Goal: Transaction & Acquisition: Purchase product/service

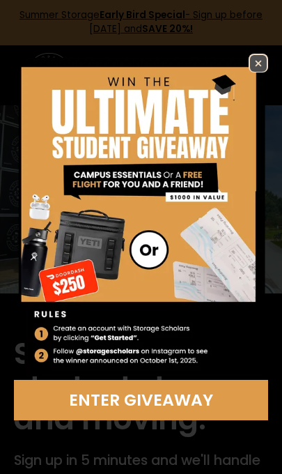
click at [251, 56] on img at bounding box center [258, 63] width 17 height 17
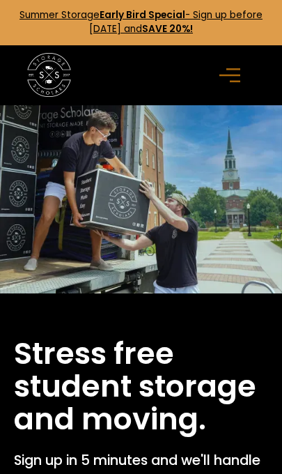
click at [229, 75] on icon "menu" at bounding box center [230, 75] width 21 height 15
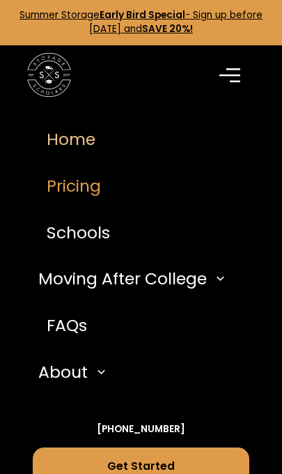
click at [93, 195] on link "Pricing" at bounding box center [141, 185] width 217 height 47
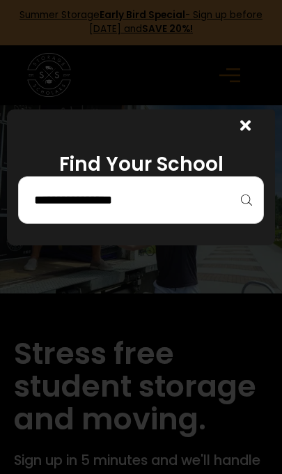
click at [185, 189] on input "search" at bounding box center [141, 200] width 217 height 24
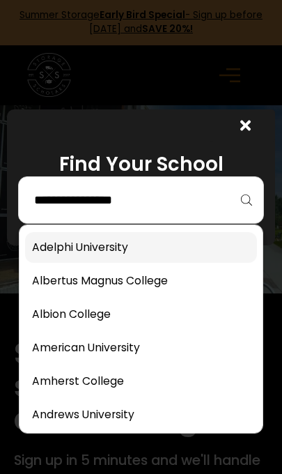
drag, startPoint x: 107, startPoint y: 254, endPoint x: 89, endPoint y: 257, distance: 18.3
click at [107, 254] on link at bounding box center [141, 247] width 232 height 31
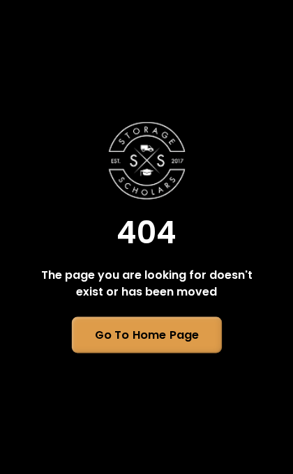
click at [172, 327] on link "Go To Home Page" at bounding box center [146, 335] width 150 height 36
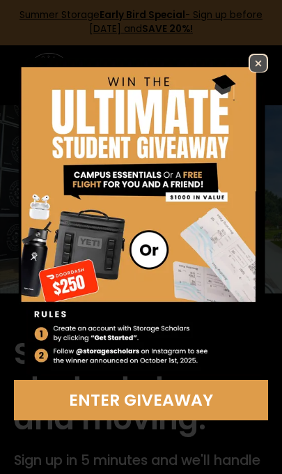
click at [255, 63] on img at bounding box center [258, 63] width 17 height 17
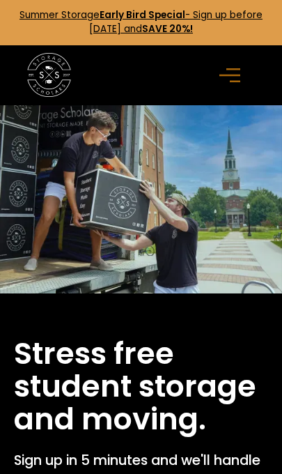
click at [231, 75] on rect "menu" at bounding box center [230, 76] width 21 height 2
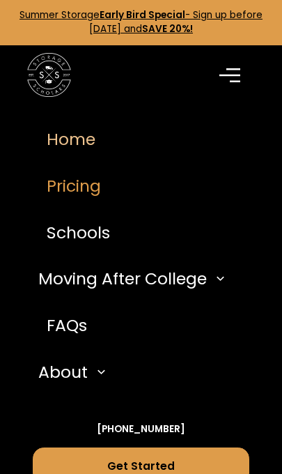
click at [101, 192] on link "Pricing" at bounding box center [141, 185] width 217 height 47
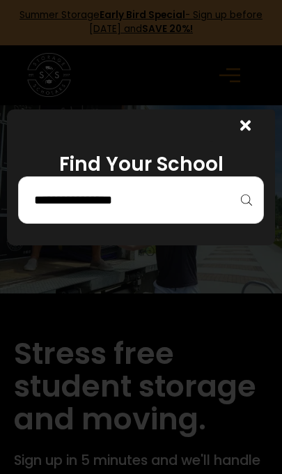
click at [158, 204] on input "search" at bounding box center [141, 200] width 217 height 24
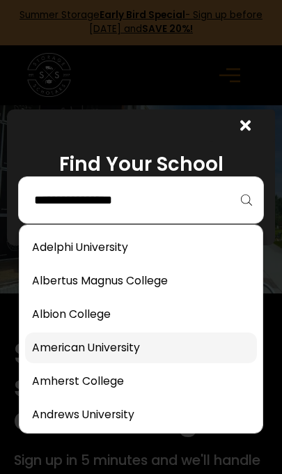
click at [152, 363] on link at bounding box center [141, 348] width 232 height 31
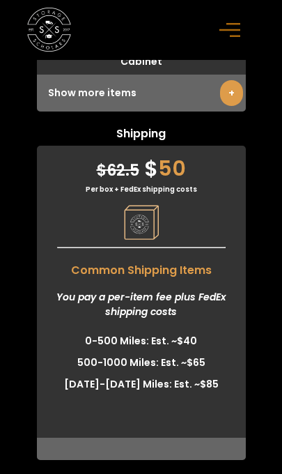
scroll to position [6253, 0]
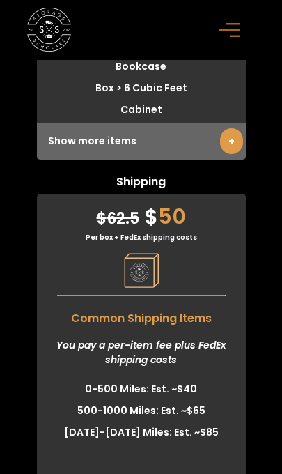
click at [228, 130] on link "+" at bounding box center [231, 141] width 23 height 26
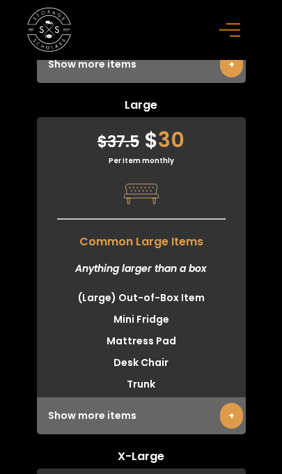
scroll to position [5509, 0]
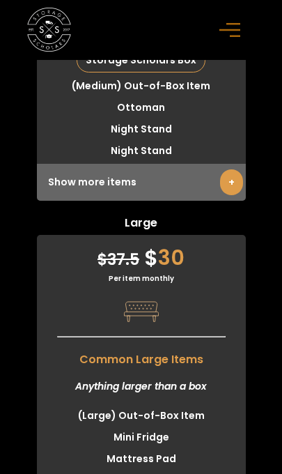
click at [109, 165] on div "Show more items +" at bounding box center [141, 182] width 209 height 37
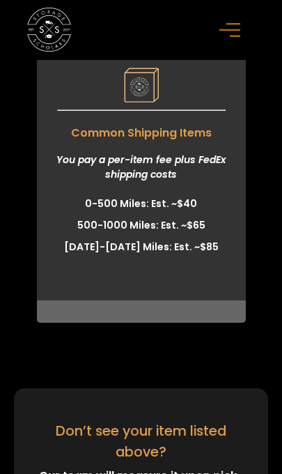
scroll to position [6811, 0]
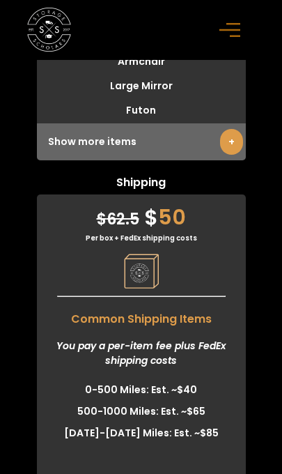
click at [223, 129] on link "+" at bounding box center [231, 142] width 23 height 26
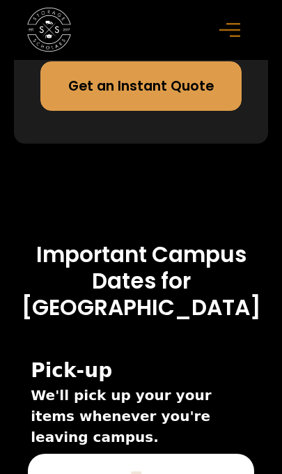
scroll to position [6906, 0]
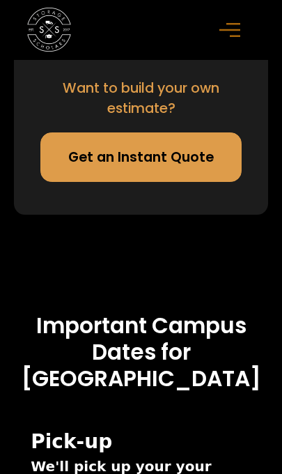
click at [171, 153] on link "Get an Instant Quote" at bounding box center [140, 157] width 201 height 50
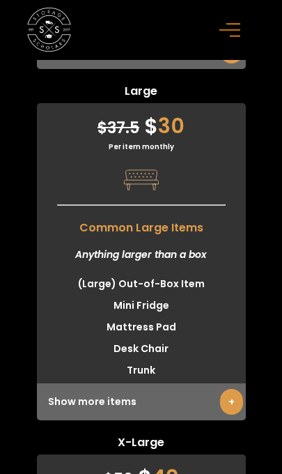
scroll to position [5419, 0]
